Goal: Information Seeking & Learning: Learn about a topic

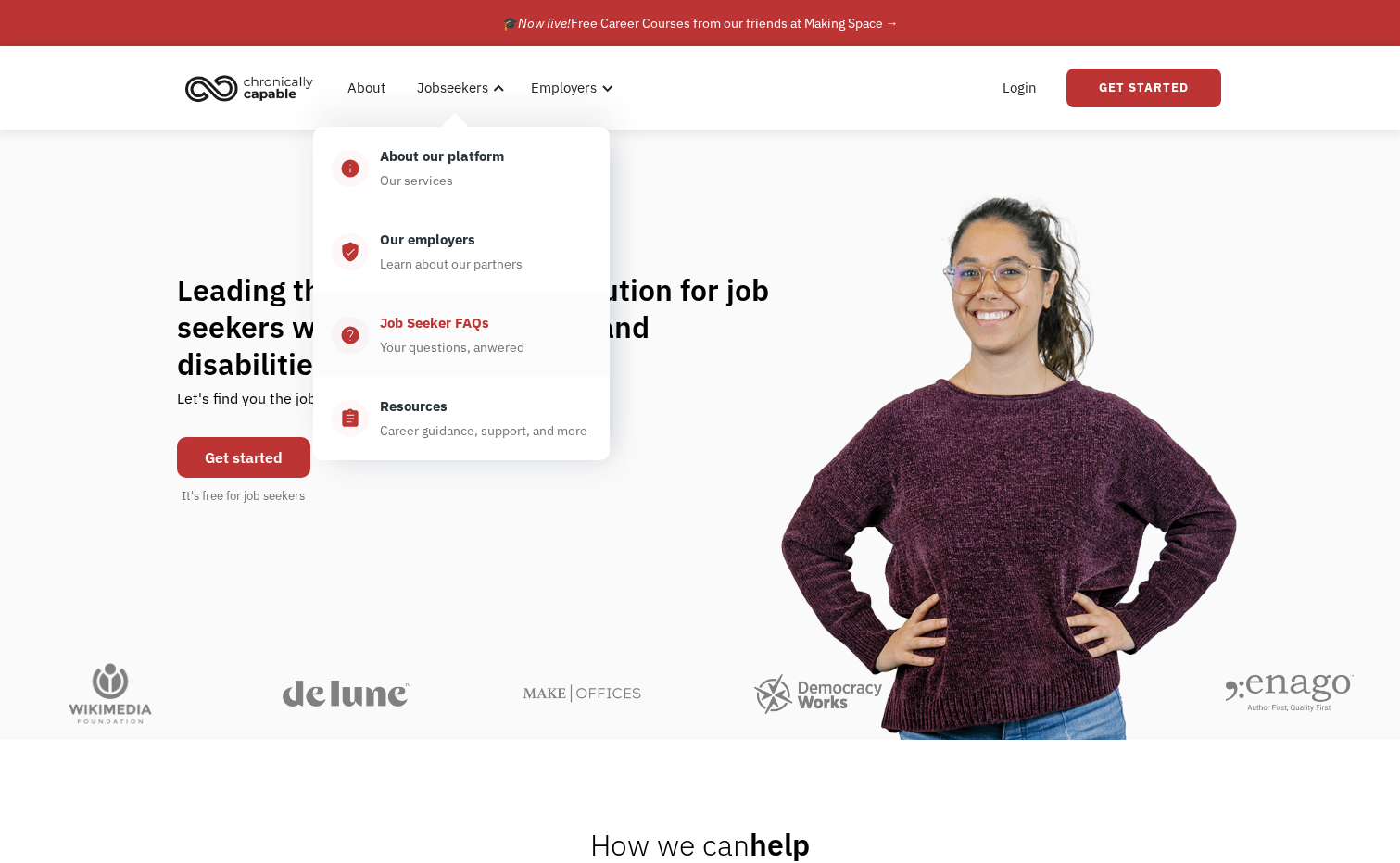
click at [466, 334] on div "Job Seeker FAQs Your questions, anwered" at bounding box center [480, 335] width 222 height 46
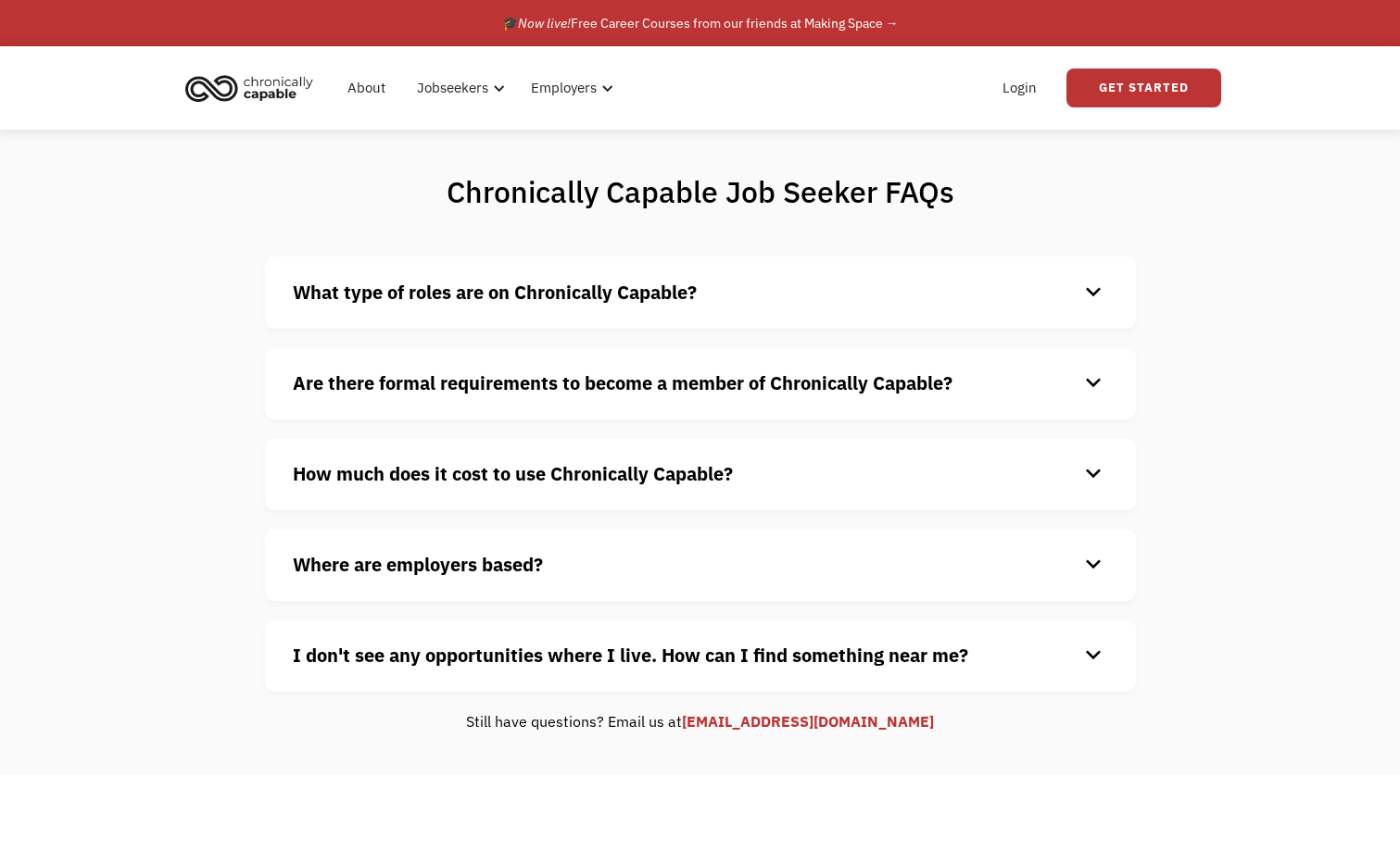
click at [802, 295] on h4 "What type of roles are on Chronically Capable?" at bounding box center [686, 292] width 786 height 28
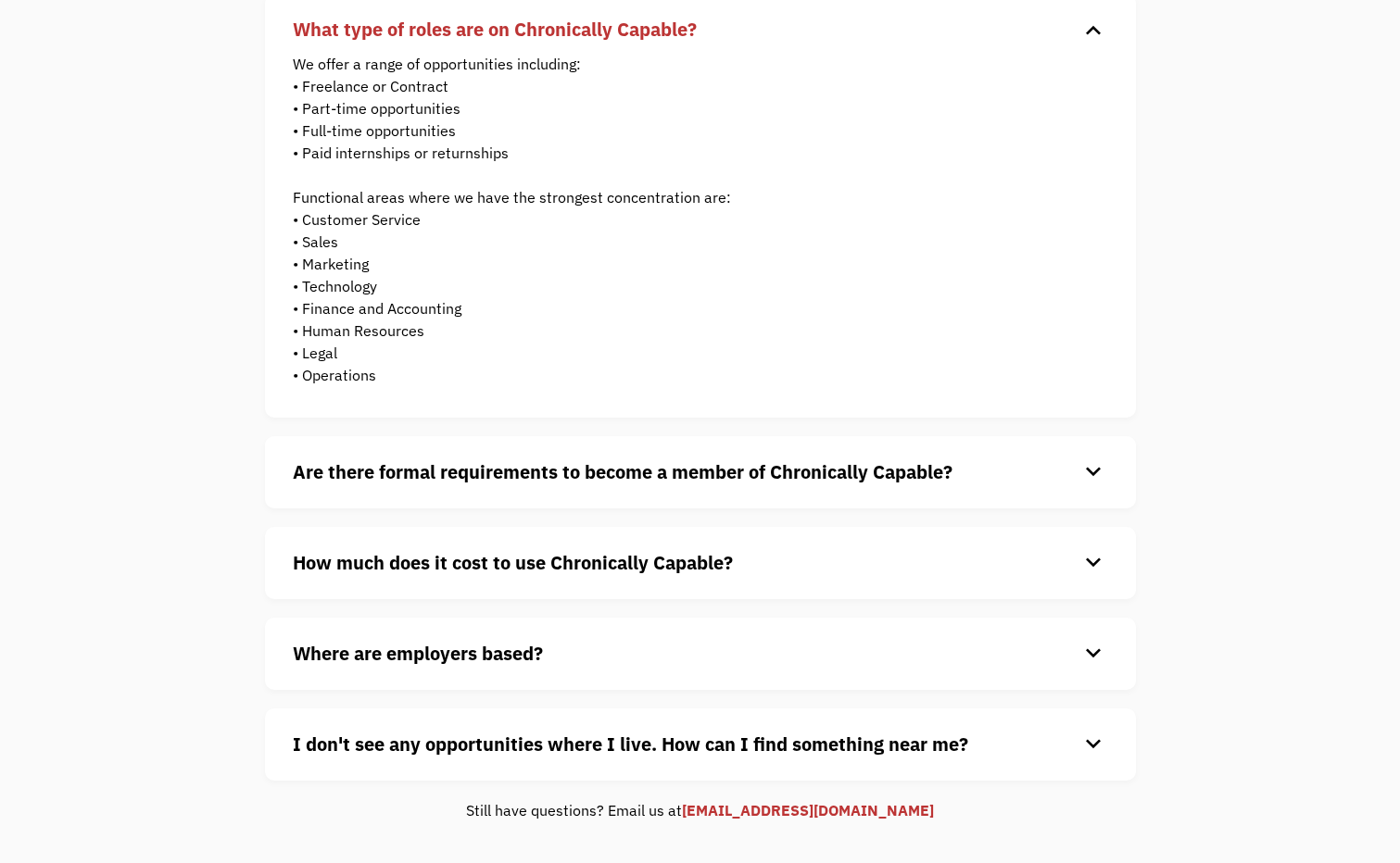
scroll to position [278, 0]
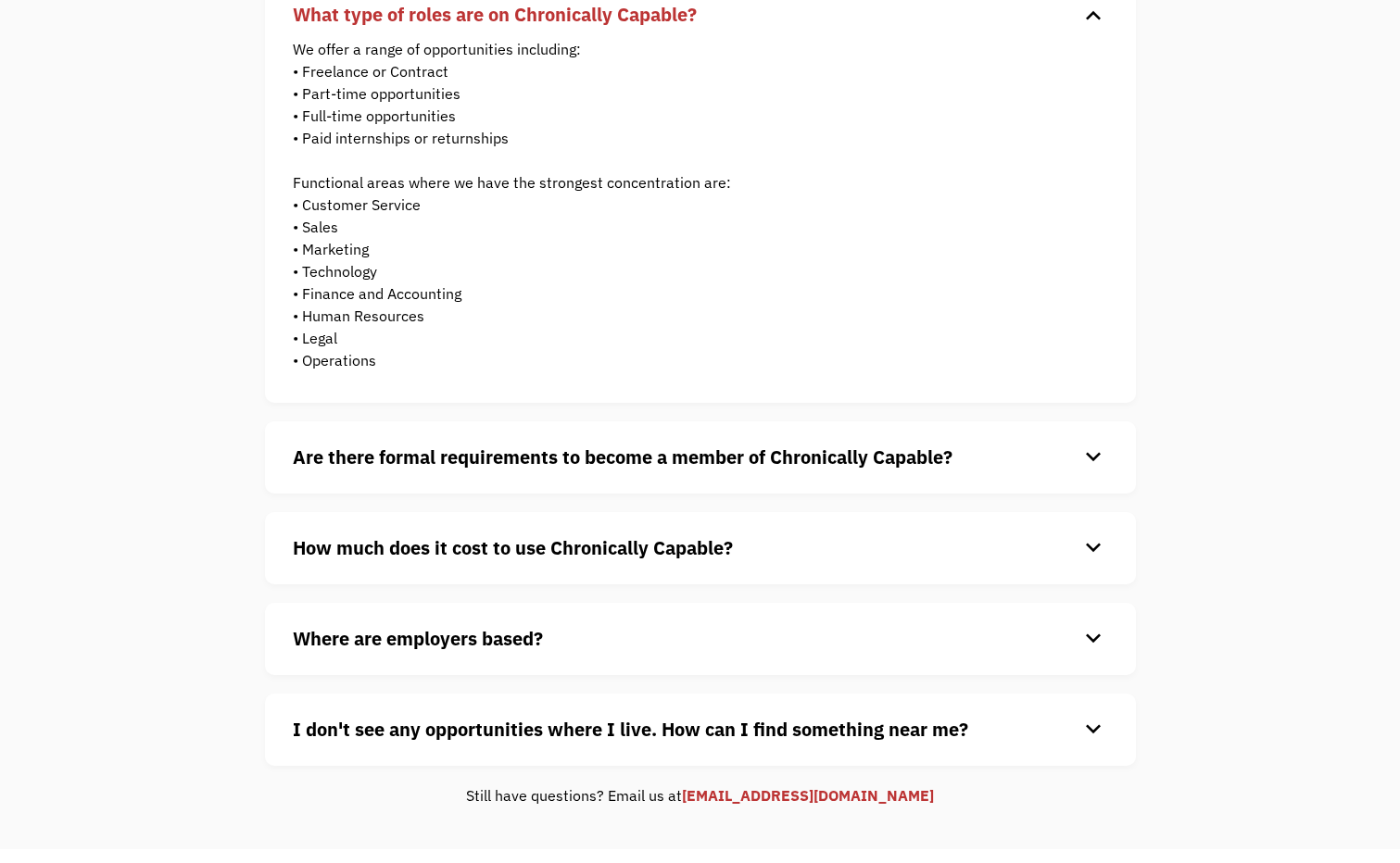
click at [641, 463] on strong "Are there formal requirements to become a member of Chronically Capable?" at bounding box center [623, 457] width 660 height 25
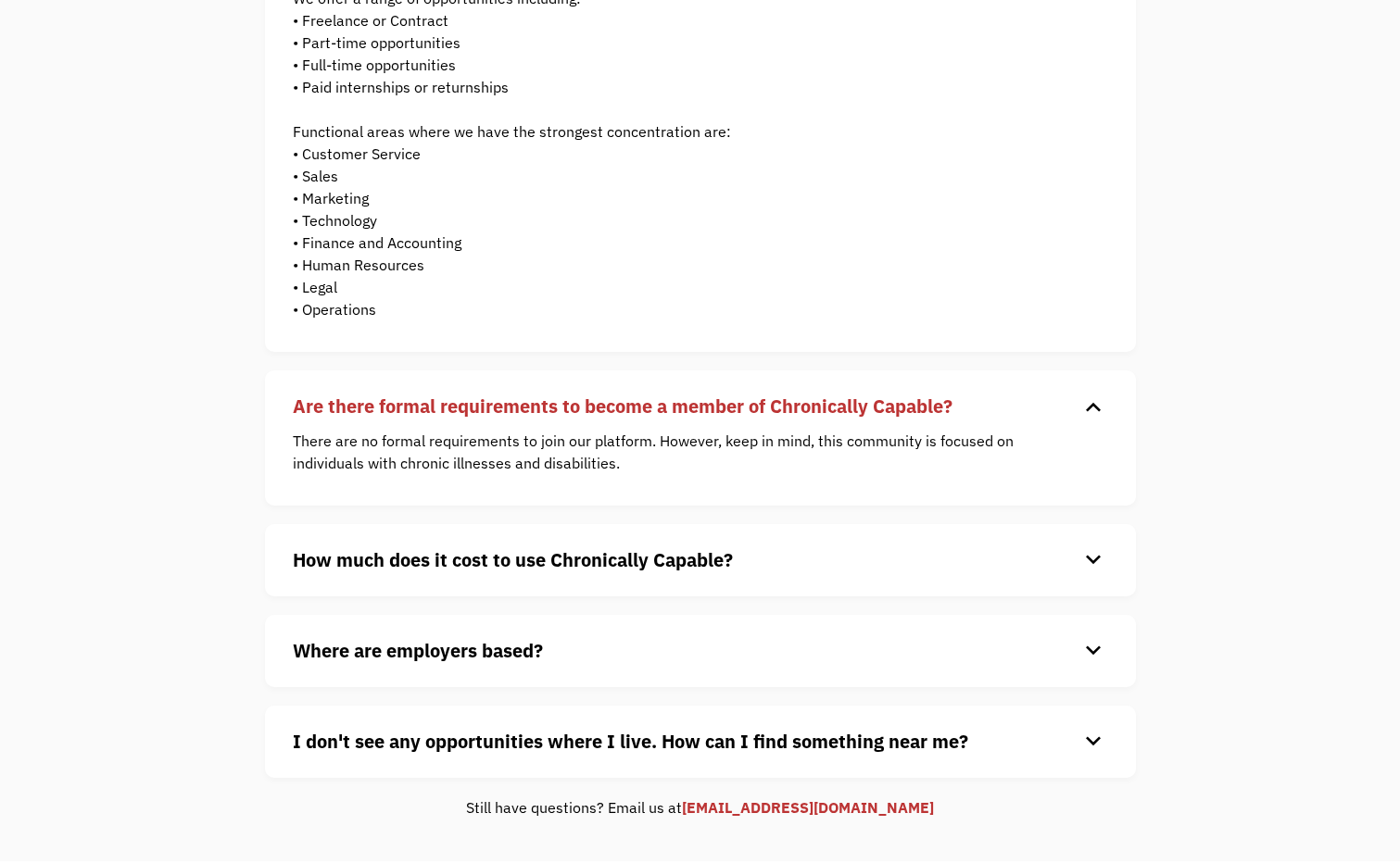
scroll to position [371, 0]
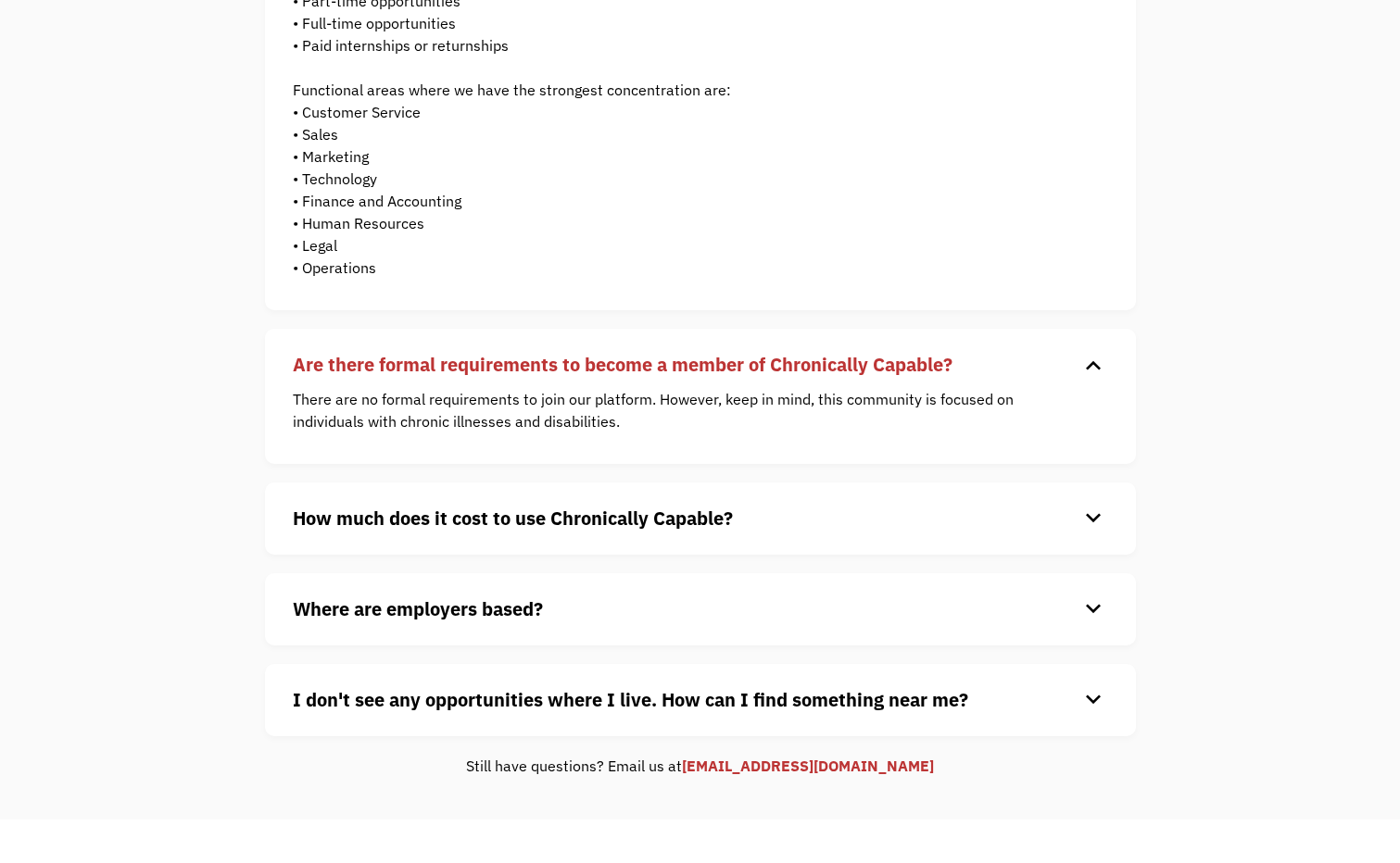
click at [652, 528] on strong "How much does it cost to use Chronically Capable?" at bounding box center [513, 518] width 440 height 25
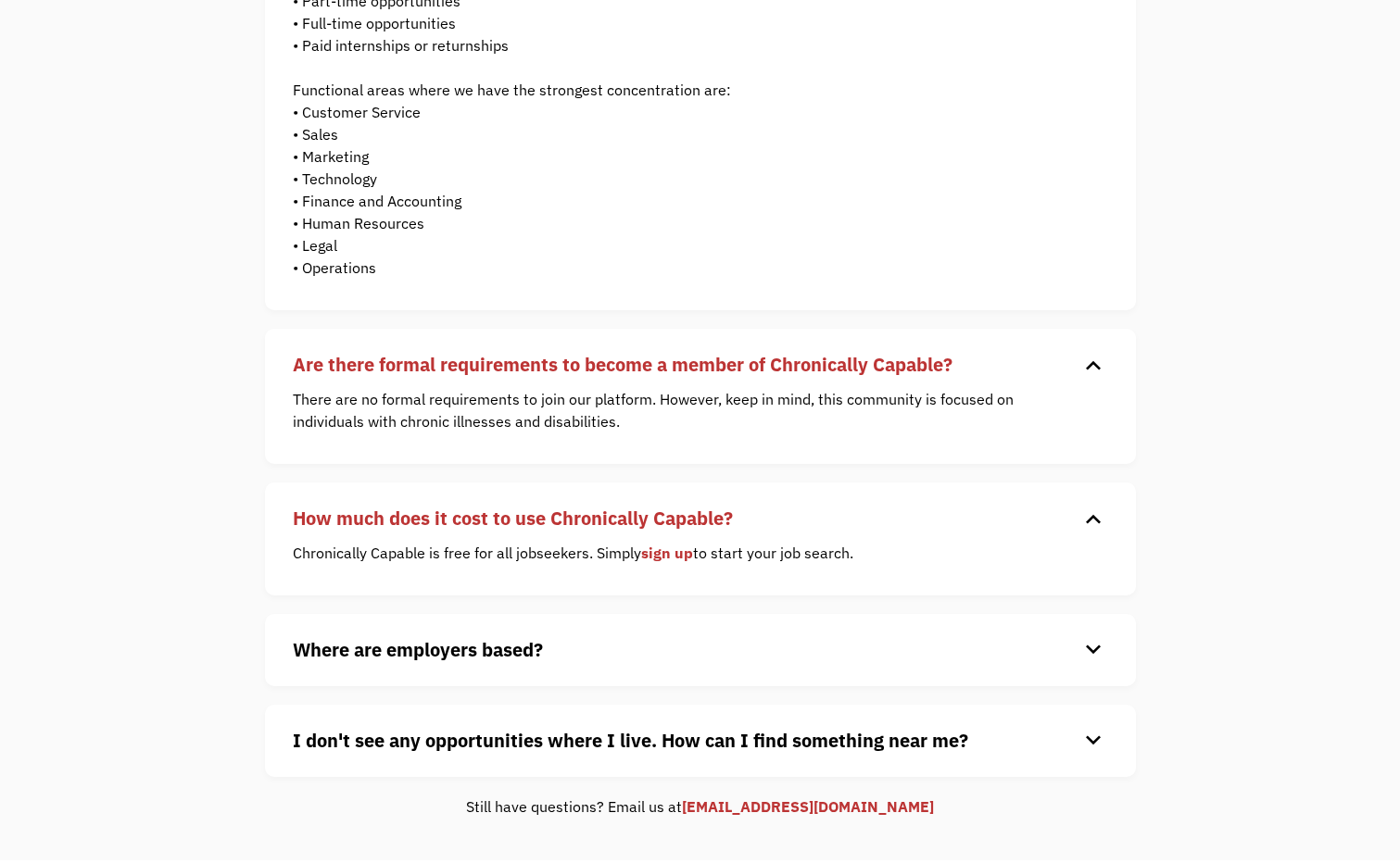
click at [794, 652] on h4 "Where are employers based?" at bounding box center [686, 650] width 786 height 28
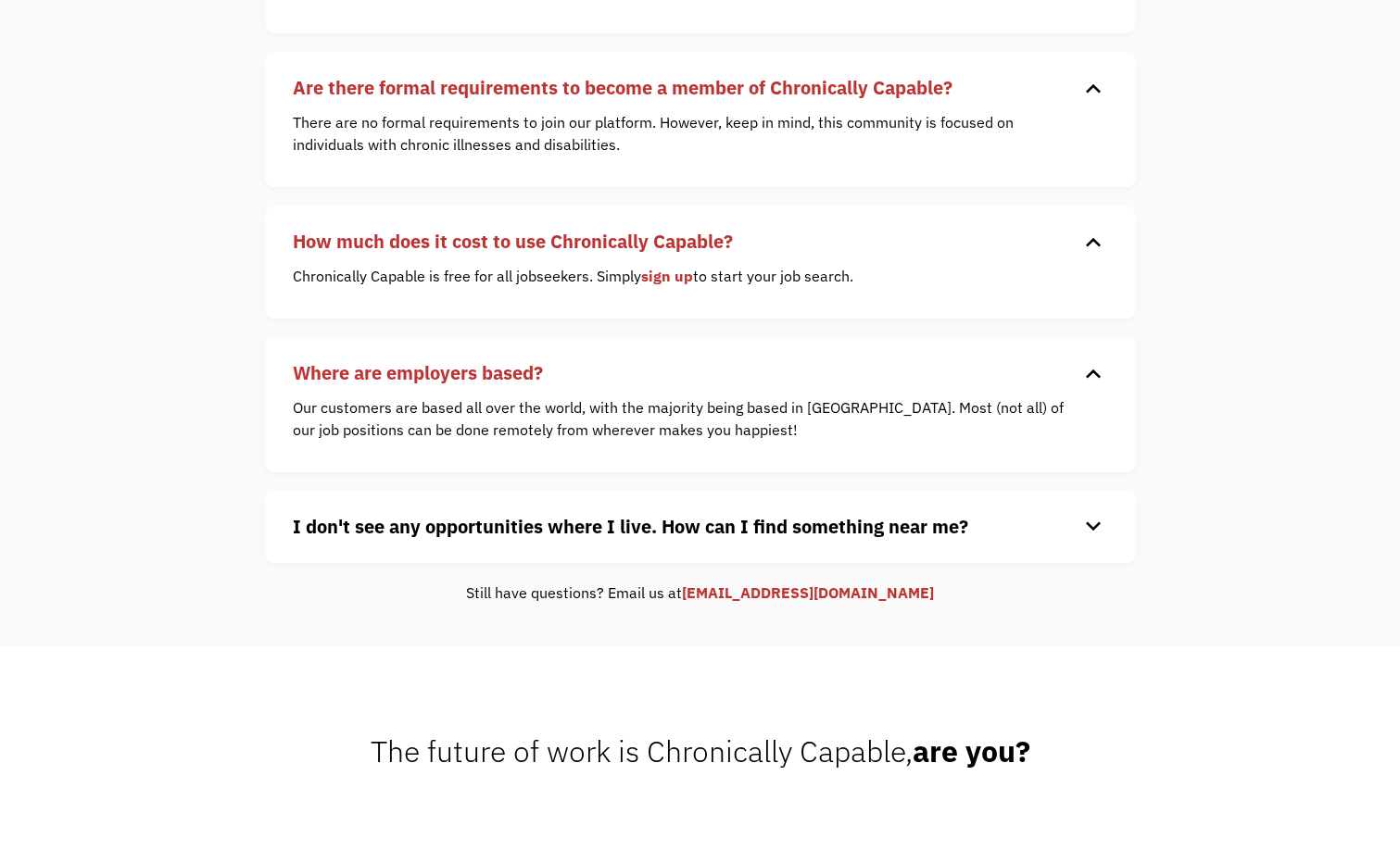
scroll to position [649, 0]
click at [779, 534] on strong "I don't see any opportunities where I live. How can I find something near me?" at bounding box center [631, 526] width 676 height 25
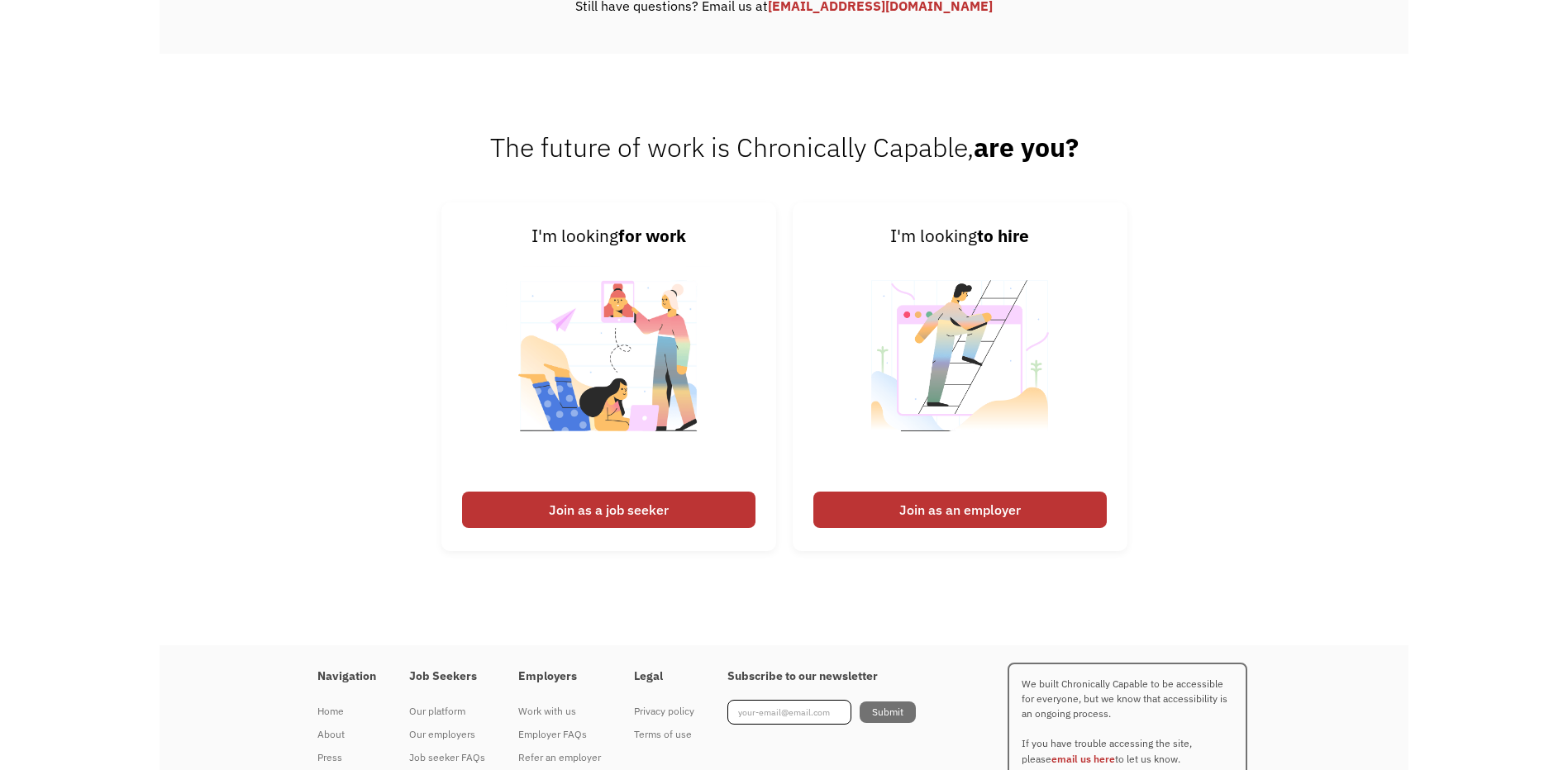
scroll to position [1232, 0]
